Goal: Task Accomplishment & Management: Use online tool/utility

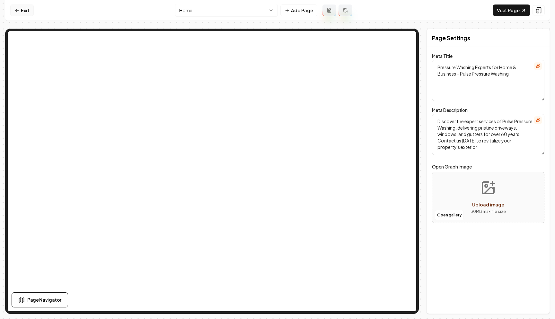
click at [21, 8] on link "Exit" at bounding box center [21, 10] width 23 height 12
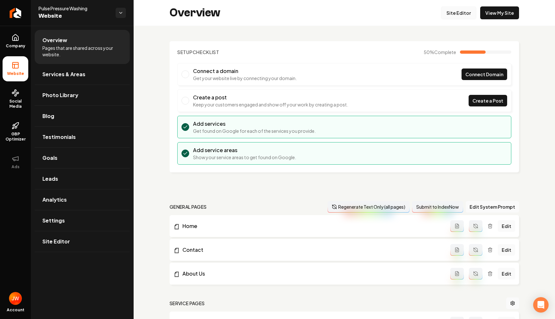
click at [448, 11] on link "Site Editor" at bounding box center [458, 12] width 35 height 13
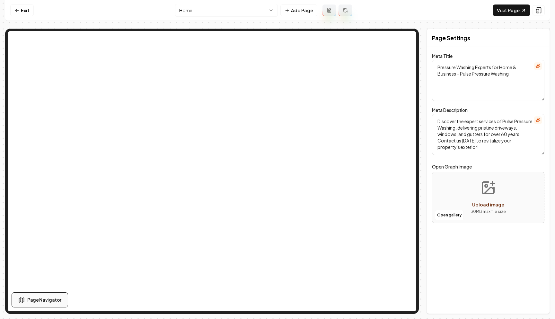
click at [27, 297] on span "Page Navigator" at bounding box center [44, 299] width 34 height 7
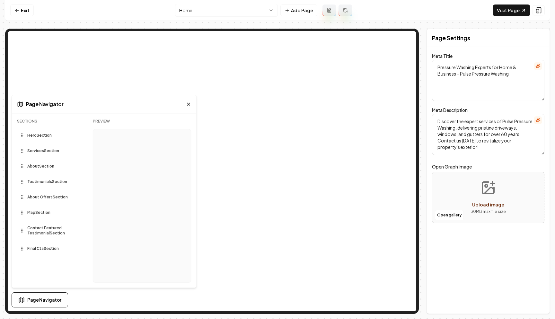
click at [42, 185] on div "Testimonials Section" at bounding box center [50, 181] width 66 height 10
click at [42, 180] on span "Testimonials Section" at bounding box center [47, 181] width 40 height 5
click at [42, 181] on span "Testimonials Section" at bounding box center [47, 181] width 40 height 5
click at [187, 103] on icon at bounding box center [188, 104] width 3 height 3
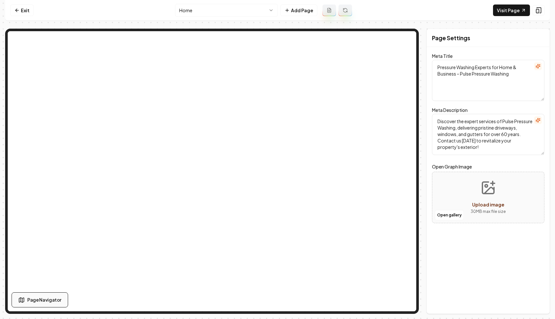
click at [31, 299] on span "Page Navigator" at bounding box center [44, 299] width 34 height 7
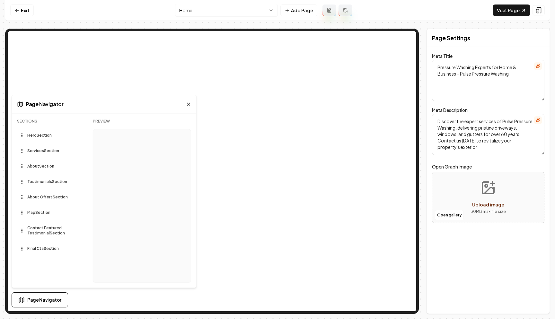
click at [188, 103] on icon at bounding box center [188, 104] width 3 height 3
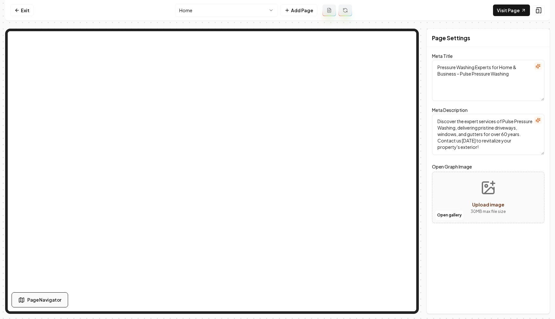
click at [46, 296] on span "Page Navigator" at bounding box center [44, 299] width 34 height 7
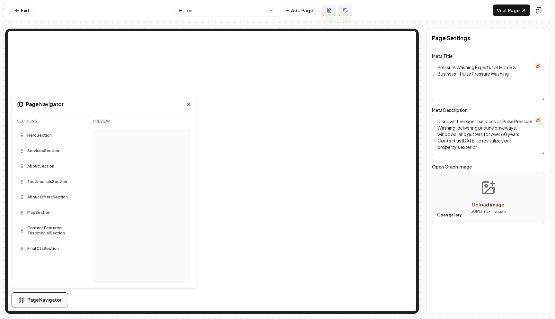
click at [46, 297] on span "Page Navigator" at bounding box center [44, 299] width 34 height 7
